Goal: Register for event/course

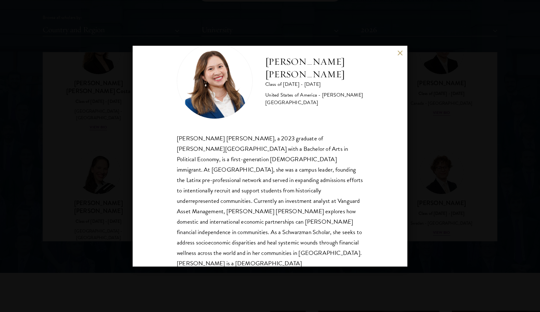
click at [471, 90] on div "[PERSON_NAME] [PERSON_NAME] Class of [DATE] - [DATE] [GEOGRAPHIC_DATA] - [PERSO…" at bounding box center [270, 156] width 540 height 312
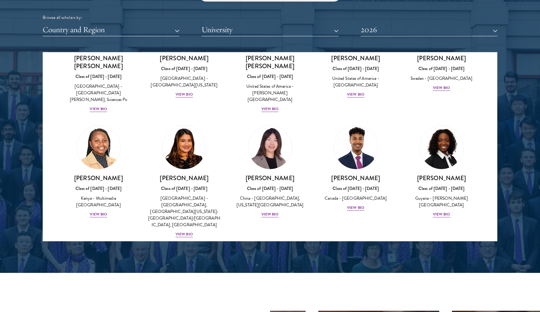
scroll to position [872, 0]
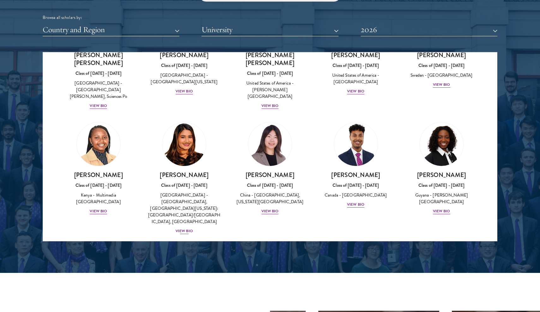
click at [186, 228] on div "View Bio" at bounding box center [184, 231] width 17 height 6
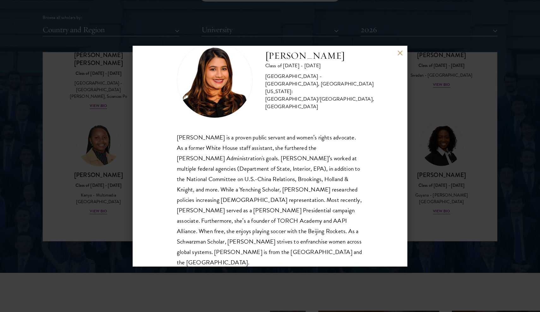
scroll to position [21, 0]
click at [440, 110] on div "[PERSON_NAME] Class of [DATE] - [DATE] [GEOGRAPHIC_DATA] - [GEOGRAPHIC_DATA], […" at bounding box center [270, 156] width 540 height 312
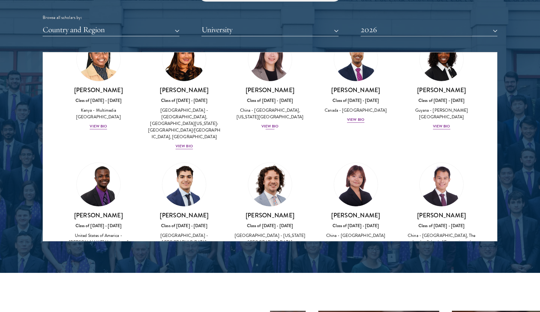
scroll to position [957, 0]
click at [270, 248] on div "View Bio" at bounding box center [269, 251] width 17 height 6
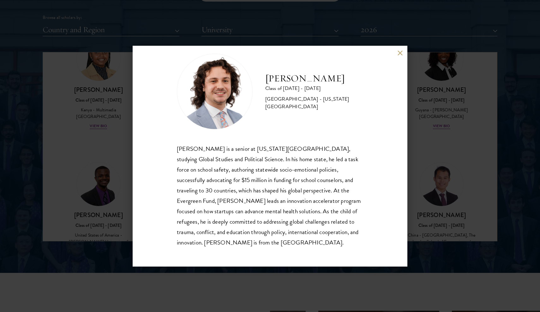
scroll to position [11, 0]
click at [423, 139] on div "[PERSON_NAME] Class of [DATE] - [DATE] [GEOGRAPHIC_DATA] - [US_STATE][GEOGRAPHI…" at bounding box center [270, 156] width 540 height 312
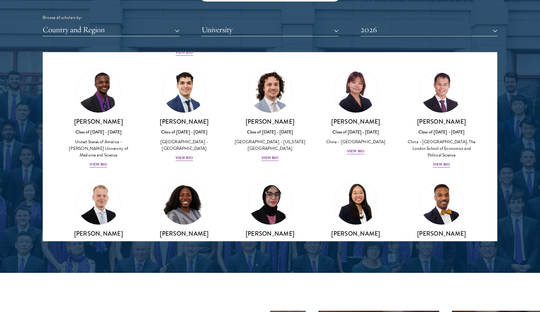
scroll to position [1051, 0]
click at [438, 280] on div "View Bio" at bounding box center [441, 283] width 17 height 6
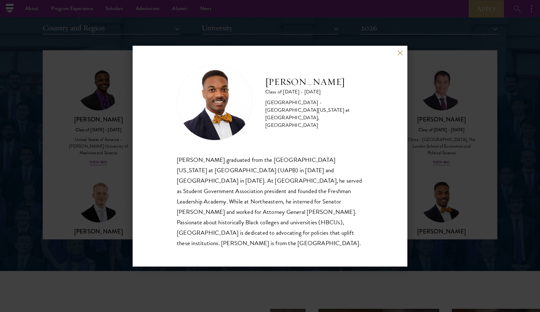
scroll to position [786, 0]
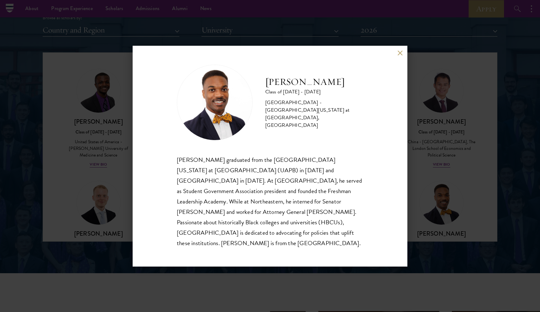
click at [427, 159] on div "[PERSON_NAME] Class of [DATE] - [DATE] [GEOGRAPHIC_DATA] - [GEOGRAPHIC_DATA][US…" at bounding box center [270, 156] width 540 height 312
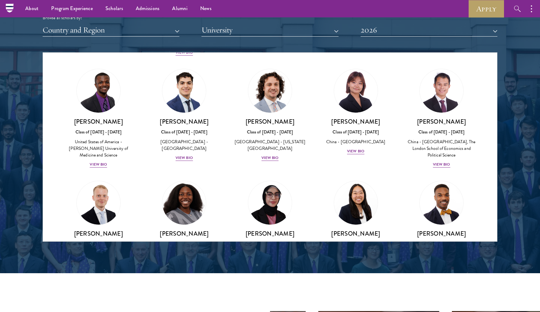
click at [182, 280] on div "View Bio" at bounding box center [184, 283] width 17 height 6
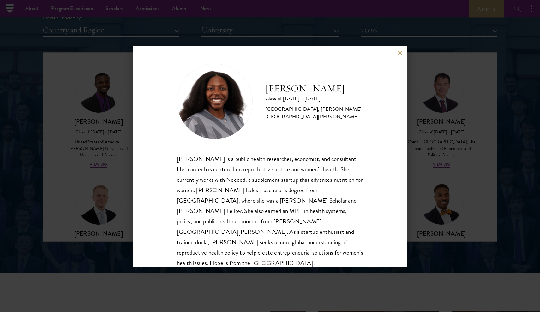
scroll to position [1, 0]
click at [423, 154] on div "[PERSON_NAME] Class of [DATE] - [DATE] [GEOGRAPHIC_DATA] - [GEOGRAPHIC_DATA], […" at bounding box center [270, 156] width 540 height 312
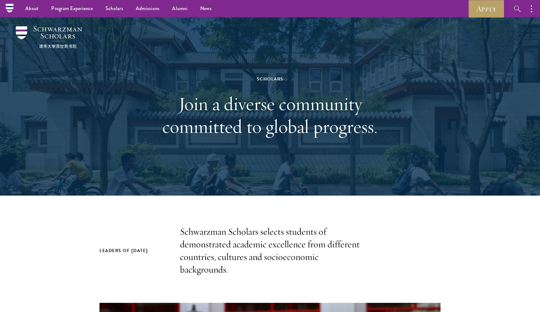
scroll to position [0, 0]
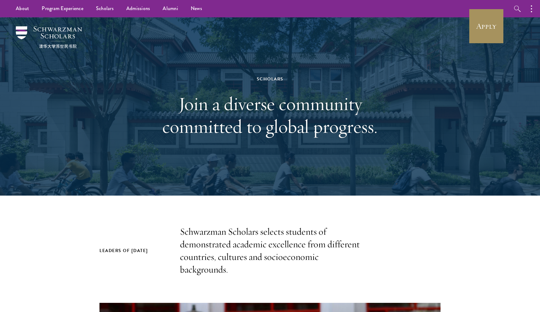
click at [473, 30] on link "Apply" at bounding box center [485, 26] width 35 height 35
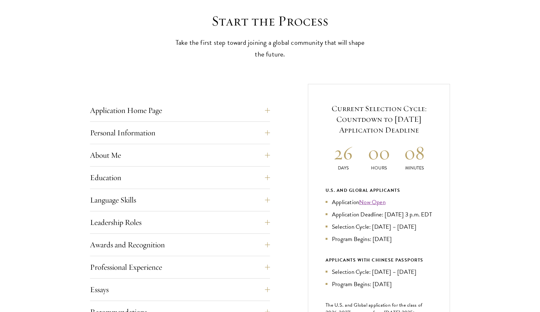
scroll to position [211, 0]
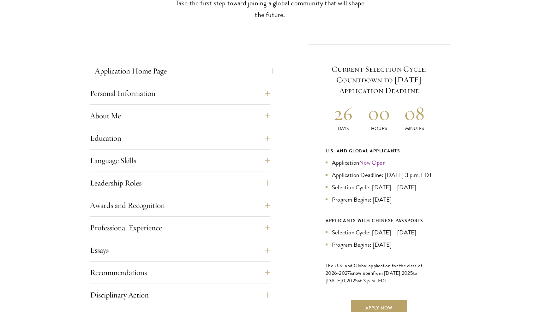
click at [207, 71] on button "Application Home Page" at bounding box center [185, 70] width 180 height 15
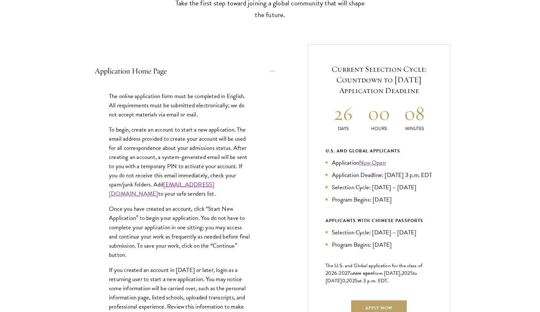
click at [207, 71] on button "Application Home Page" at bounding box center [185, 70] width 180 height 15
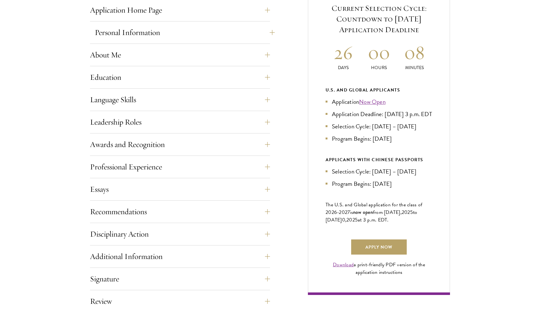
scroll to position [273, 0]
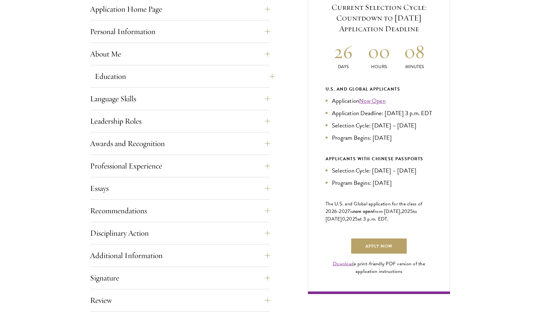
click at [203, 78] on button "Education" at bounding box center [185, 76] width 180 height 15
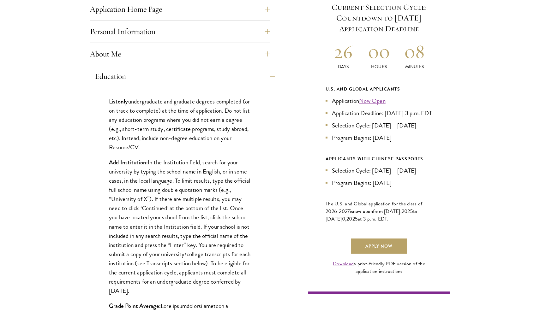
click at [203, 78] on button "Education" at bounding box center [185, 76] width 180 height 15
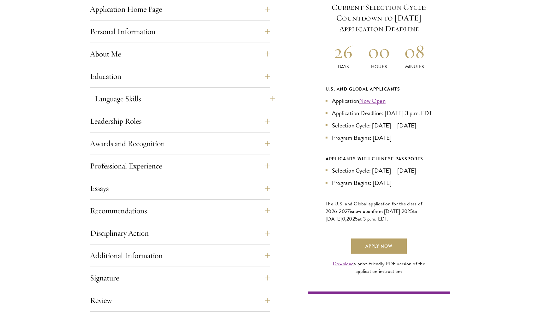
click at [200, 99] on button "Language Skills" at bounding box center [185, 98] width 180 height 15
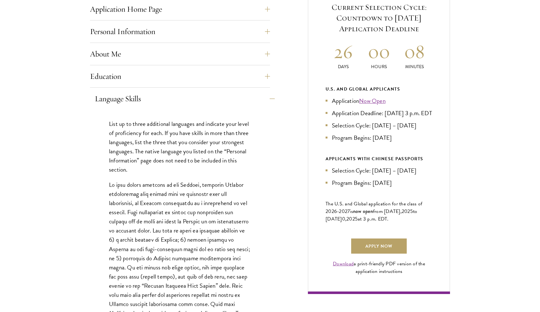
click at [200, 99] on button "Language Skills" at bounding box center [185, 98] width 180 height 15
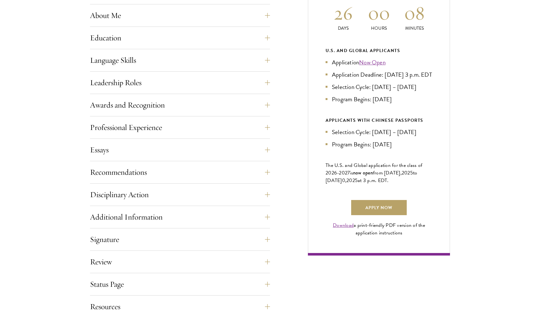
scroll to position [311, 0]
click at [200, 82] on button "Leadership Roles" at bounding box center [185, 82] width 180 height 15
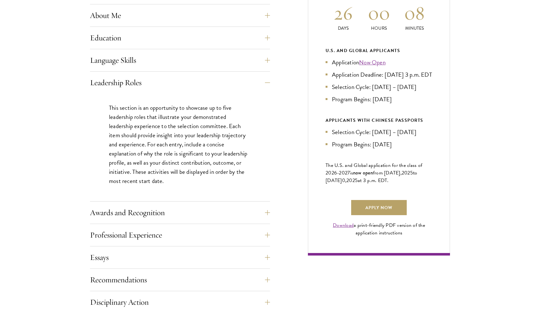
drag, startPoint x: 200, startPoint y: 82, endPoint x: 189, endPoint y: 129, distance: 48.5
click at [189, 129] on div "Leadership Roles This section is an opportunity to showcase up to five leadersh…" at bounding box center [180, 138] width 180 height 127
click at [118, 87] on button "Leadership Roles" at bounding box center [185, 82] width 180 height 15
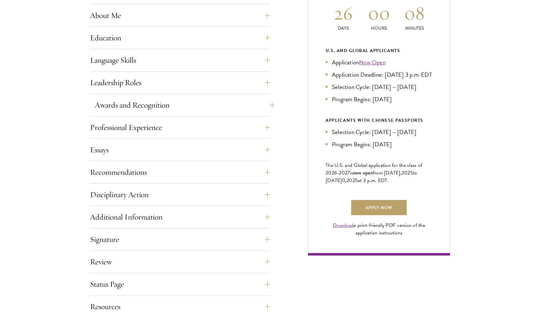
click at [194, 110] on button "Awards and Recognition" at bounding box center [185, 105] width 180 height 15
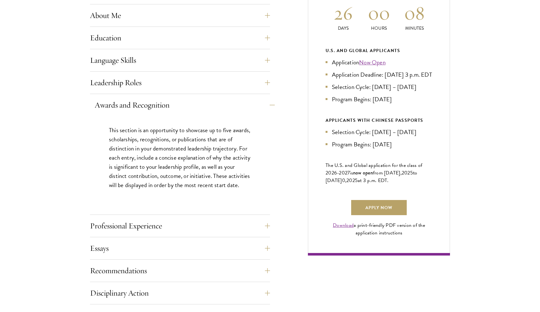
click at [191, 106] on button "Awards and Recognition" at bounding box center [185, 105] width 180 height 15
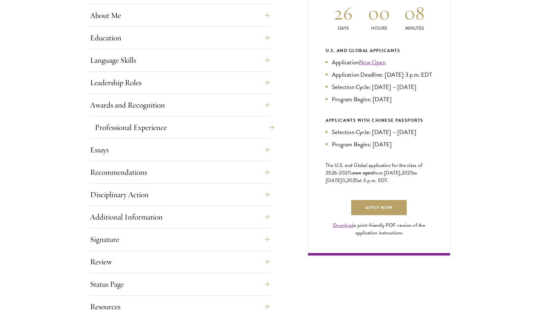
click at [194, 129] on button "Professional Experience" at bounding box center [185, 127] width 180 height 15
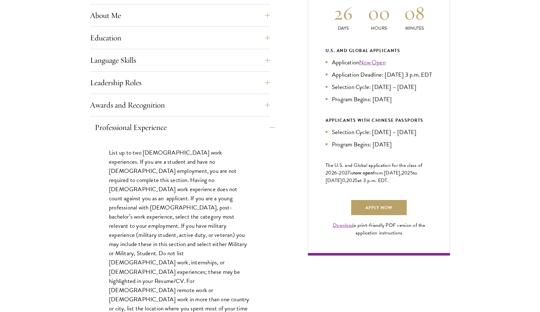
scroll to position [338, 0]
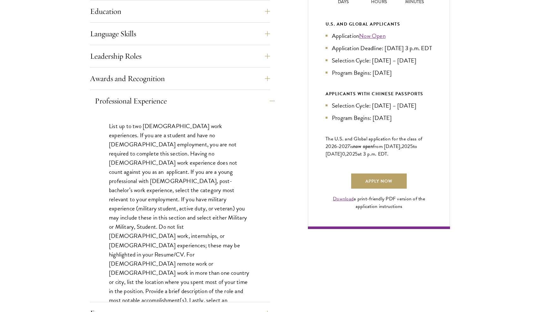
click at [195, 105] on button "Professional Experience" at bounding box center [185, 100] width 180 height 15
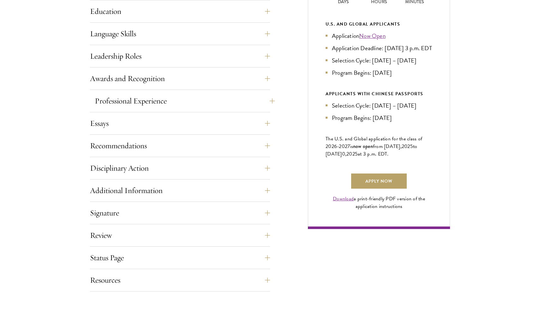
click at [195, 105] on button "Professional Experience" at bounding box center [185, 100] width 180 height 15
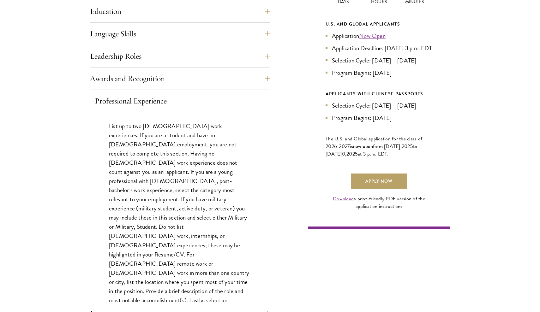
click at [195, 105] on button "Professional Experience" at bounding box center [185, 100] width 180 height 15
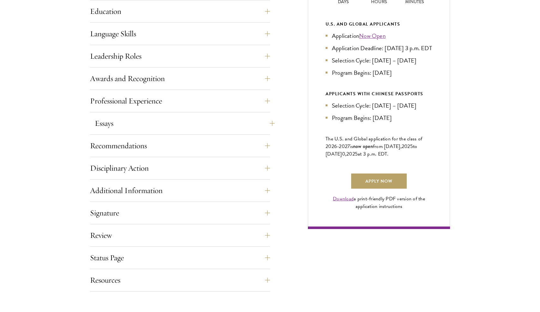
click at [192, 122] on button "Essays" at bounding box center [185, 123] width 180 height 15
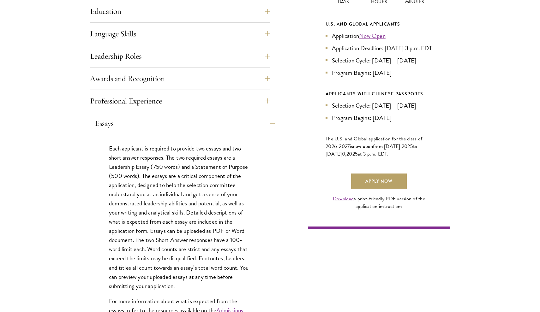
click at [192, 122] on button "Essays" at bounding box center [185, 123] width 180 height 15
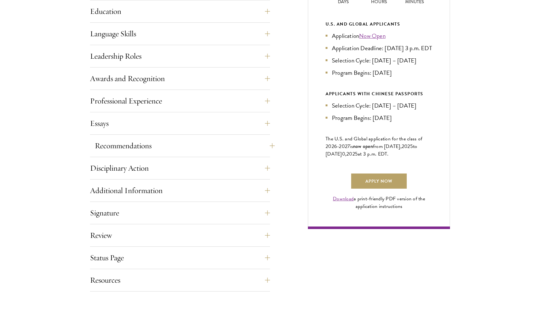
click at [192, 143] on button "Recommendations" at bounding box center [185, 145] width 180 height 15
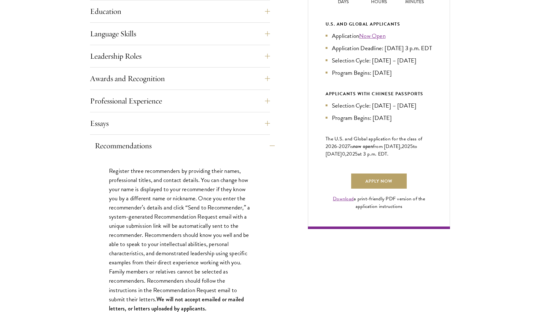
click at [192, 143] on button "Recommendations" at bounding box center [185, 145] width 180 height 15
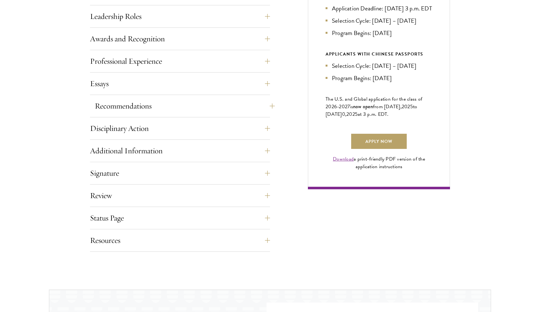
scroll to position [379, 0]
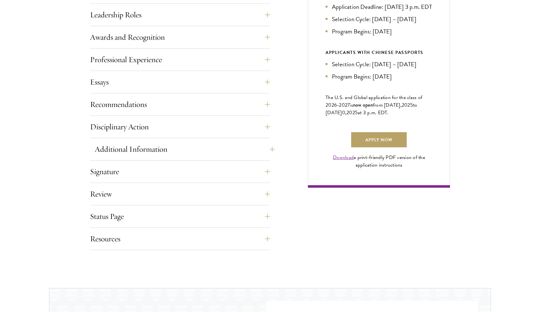
click at [185, 145] on button "Additional Information" at bounding box center [185, 149] width 180 height 15
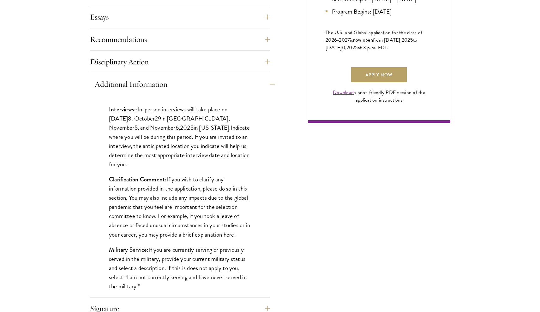
scroll to position [444, 0]
click at [186, 81] on button "Additional Information" at bounding box center [185, 83] width 180 height 15
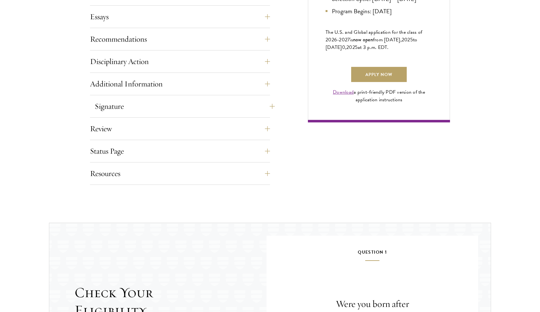
click at [184, 107] on button "Signature" at bounding box center [185, 106] width 180 height 15
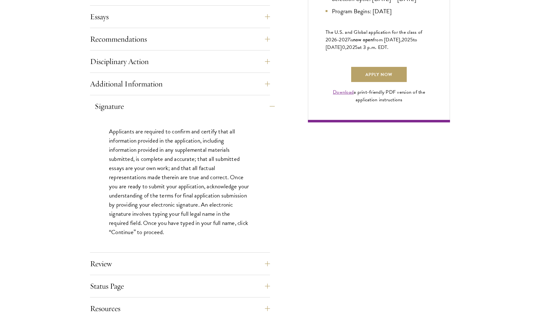
click at [184, 107] on button "Signature" at bounding box center [185, 106] width 180 height 15
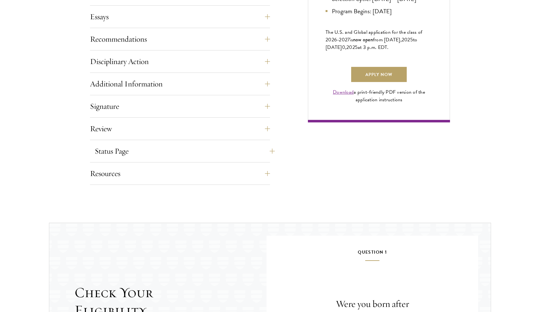
click at [183, 146] on button "Status Page" at bounding box center [185, 151] width 180 height 15
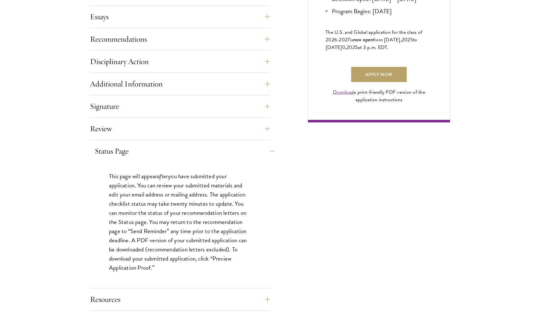
click at [183, 146] on button "Status Page" at bounding box center [185, 151] width 180 height 15
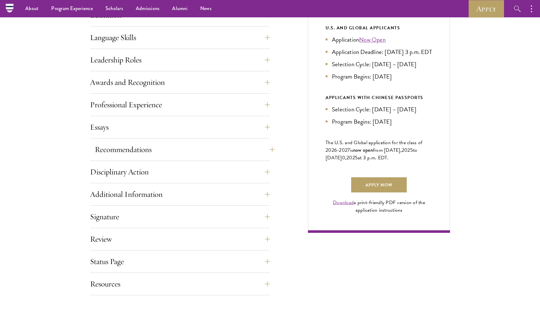
scroll to position [325, 0]
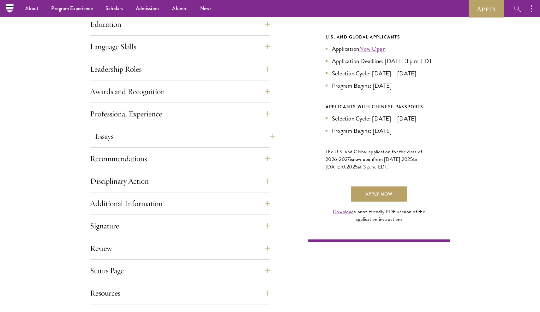
click at [151, 132] on button "Essays" at bounding box center [185, 136] width 180 height 15
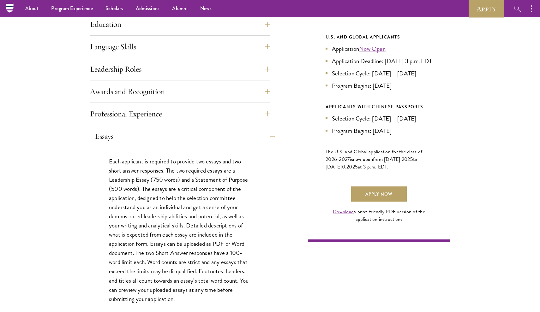
click at [151, 132] on button "Essays" at bounding box center [185, 136] width 180 height 15
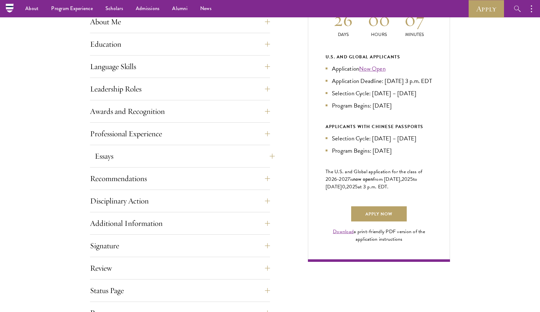
scroll to position [305, 0]
click at [151, 132] on button "Professional Experience" at bounding box center [185, 134] width 180 height 15
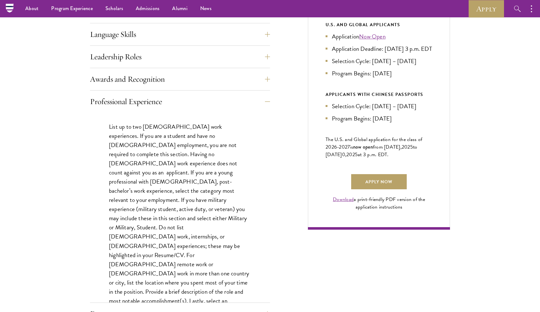
scroll to position [337, 0]
click at [185, 95] on button "Professional Experience" at bounding box center [185, 101] width 180 height 15
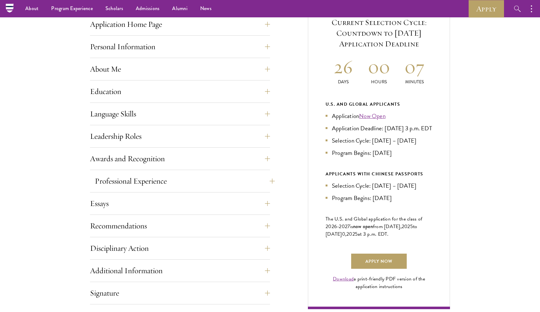
scroll to position [257, 0]
click at [177, 110] on button "Language Skills" at bounding box center [185, 114] width 180 height 15
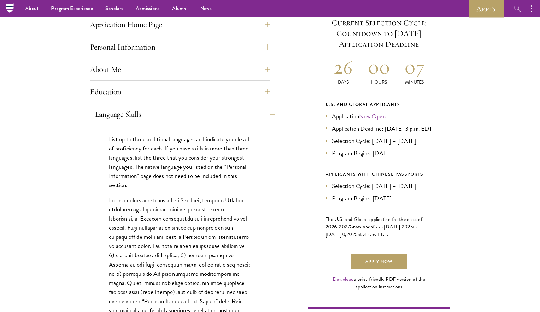
click at [177, 110] on button "Language Skills" at bounding box center [185, 114] width 180 height 15
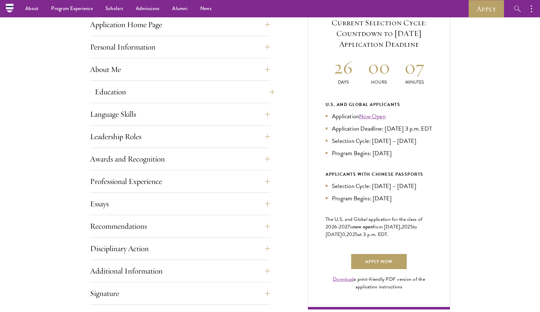
click at [172, 90] on button "Education" at bounding box center [185, 91] width 180 height 15
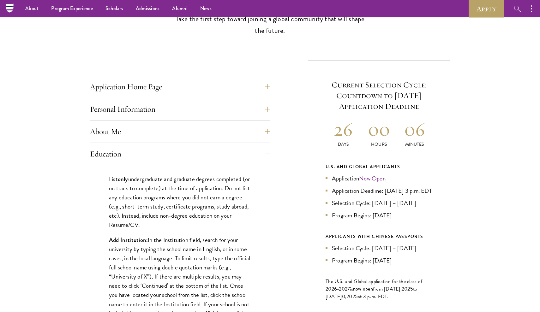
scroll to position [186, 0]
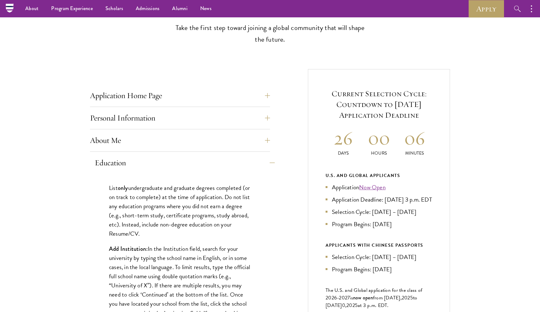
click at [140, 156] on button "Education" at bounding box center [185, 162] width 180 height 15
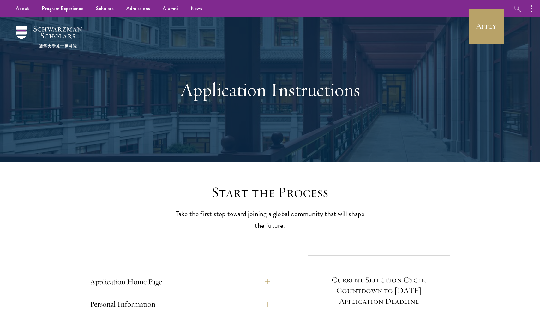
scroll to position [0, 0]
click at [489, 31] on link "Apply" at bounding box center [485, 26] width 35 height 35
